Goal: Task Accomplishment & Management: Manage account settings

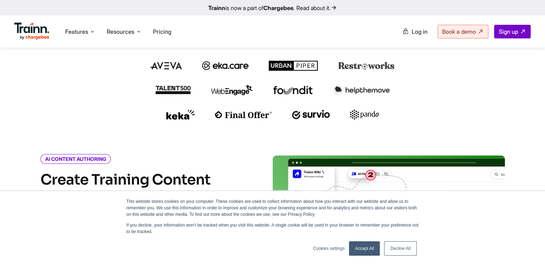
scroll to position [215, 0]
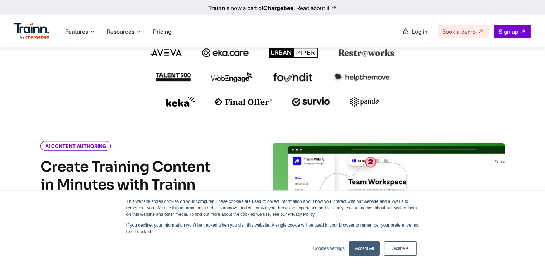
click at [371, 246] on link "Accept All" at bounding box center [364, 248] width 31 height 14
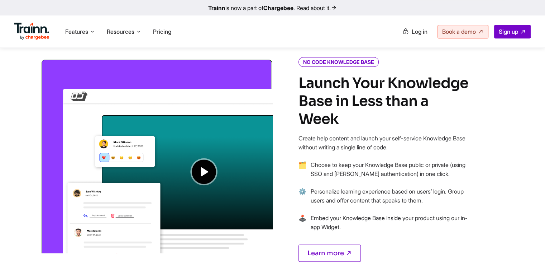
scroll to position [566, 0]
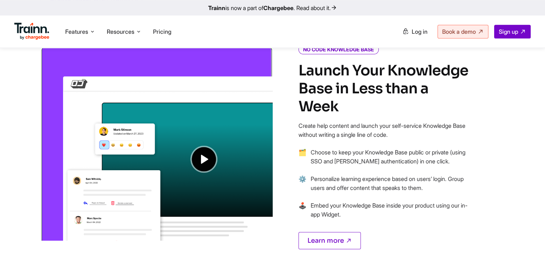
click at [206, 159] on img at bounding box center [157, 143] width 232 height 194
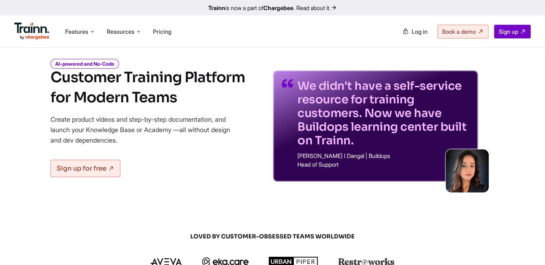
scroll to position [0, 0]
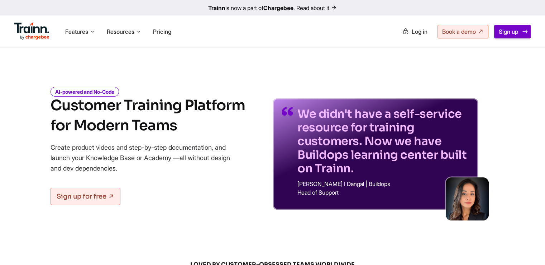
click at [503, 32] on span "Sign up" at bounding box center [508, 31] width 19 height 7
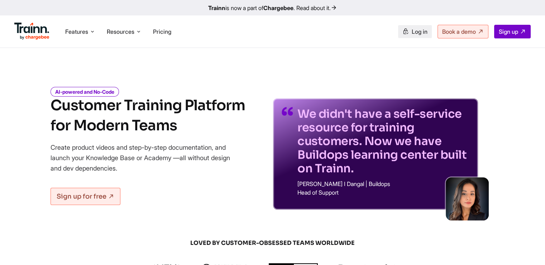
click at [412, 34] on span "Log in" at bounding box center [420, 31] width 16 height 7
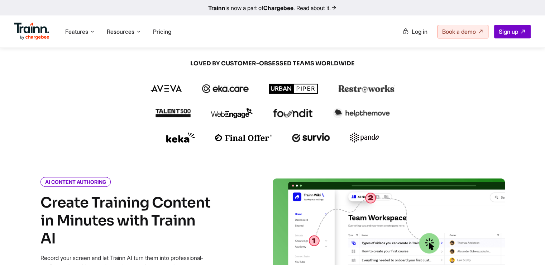
scroll to position [108, 0]
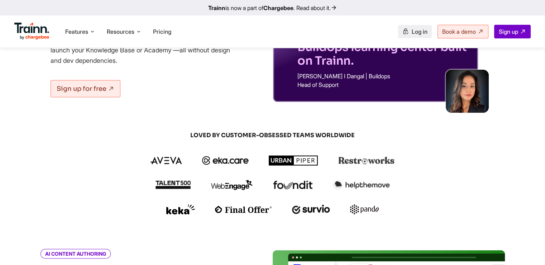
click at [407, 32] on link "Log in" at bounding box center [415, 31] width 34 height 13
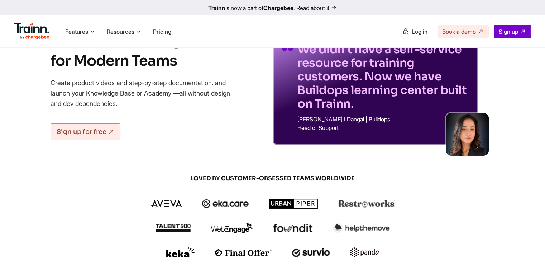
scroll to position [0, 0]
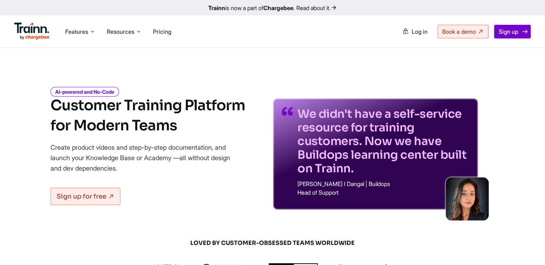
click at [511, 28] on link "Sign up" at bounding box center [512, 32] width 37 height 14
